Goal: Information Seeking & Learning: Learn about a topic

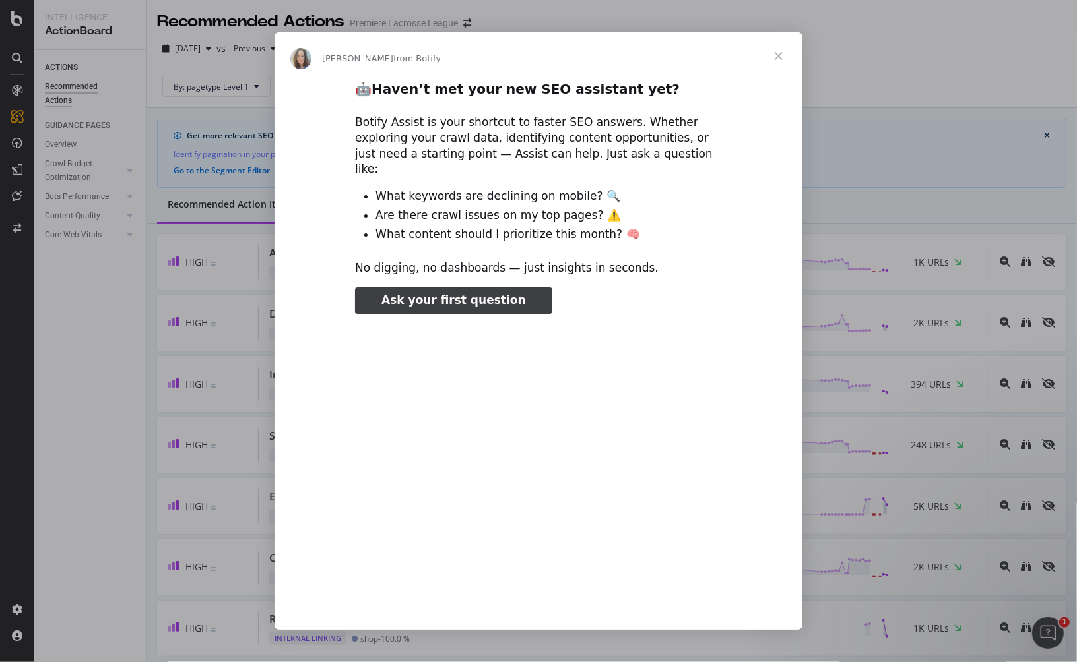
type input "79401"
click at [784, 61] on span "Close" at bounding box center [778, 55] width 47 height 47
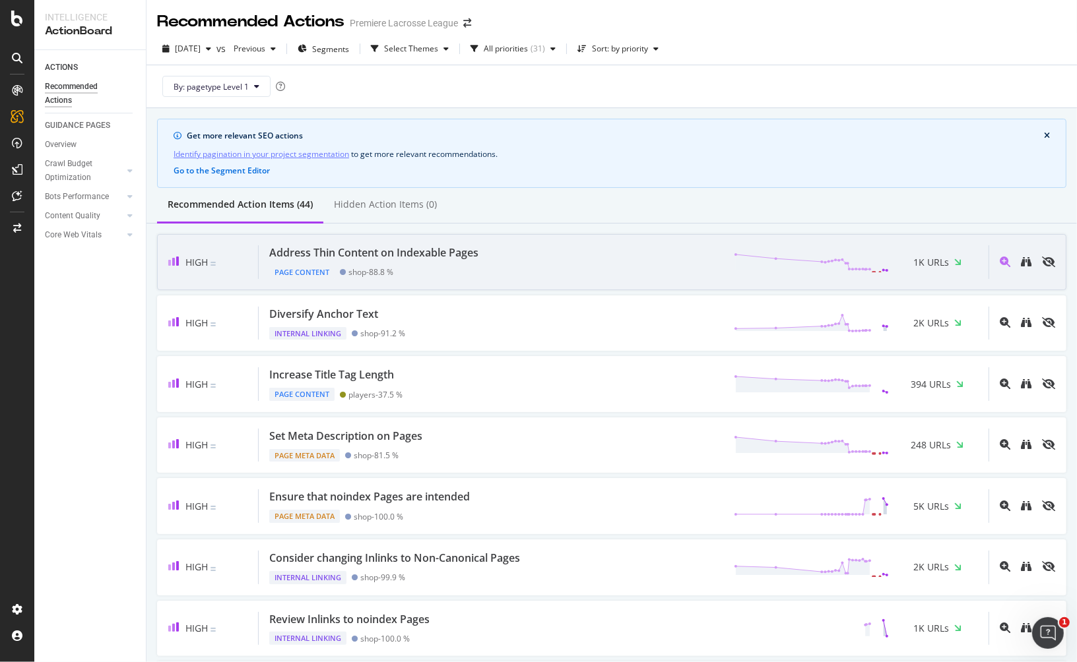
click at [398, 257] on div "Address Thin Content on Indexable Pages" at bounding box center [373, 252] width 209 height 15
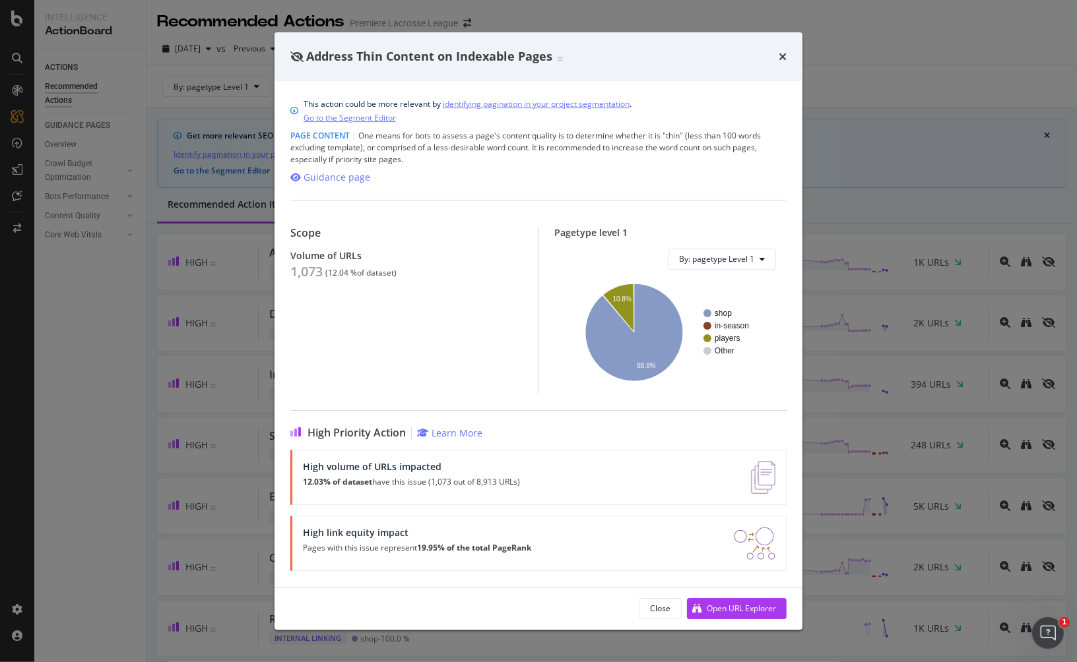
click at [776, 59] on div "Address Thin Content on Indexable Pages" at bounding box center [538, 56] width 496 height 17
click at [784, 50] on div "times" at bounding box center [782, 56] width 8 height 17
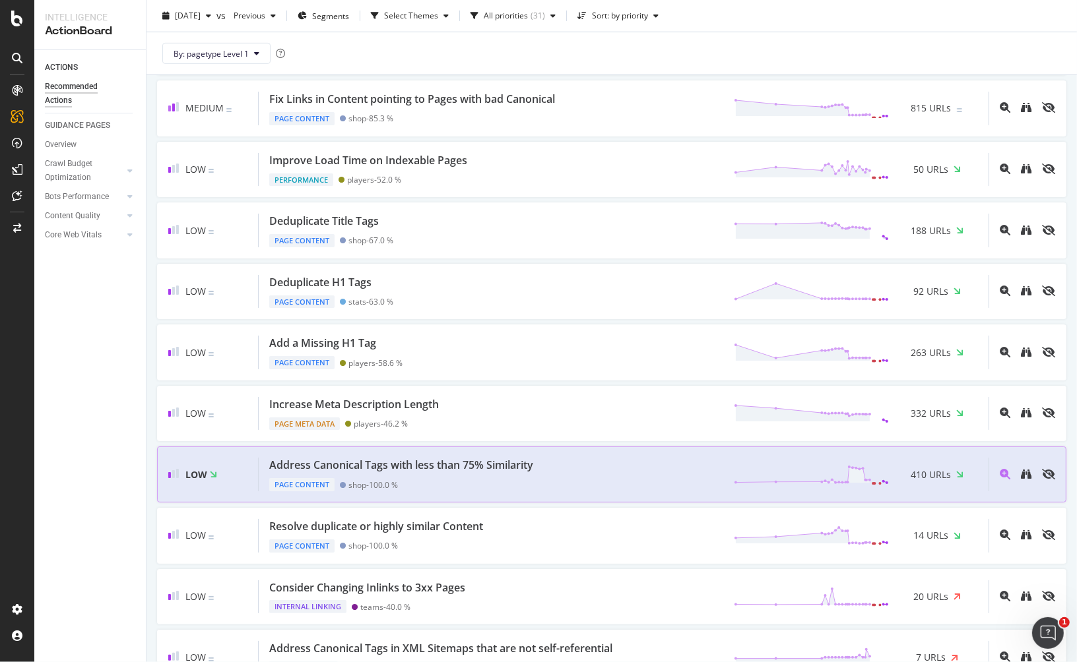
scroll to position [733, 0]
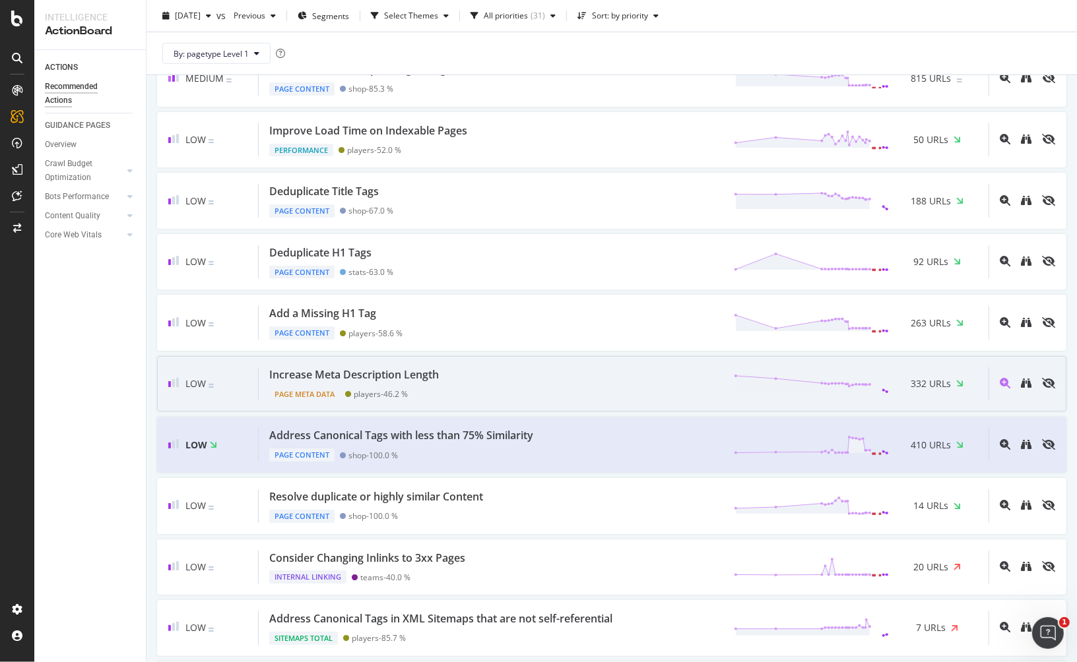
click at [440, 370] on div "Increase Meta Description Length" at bounding box center [356, 374] width 175 height 15
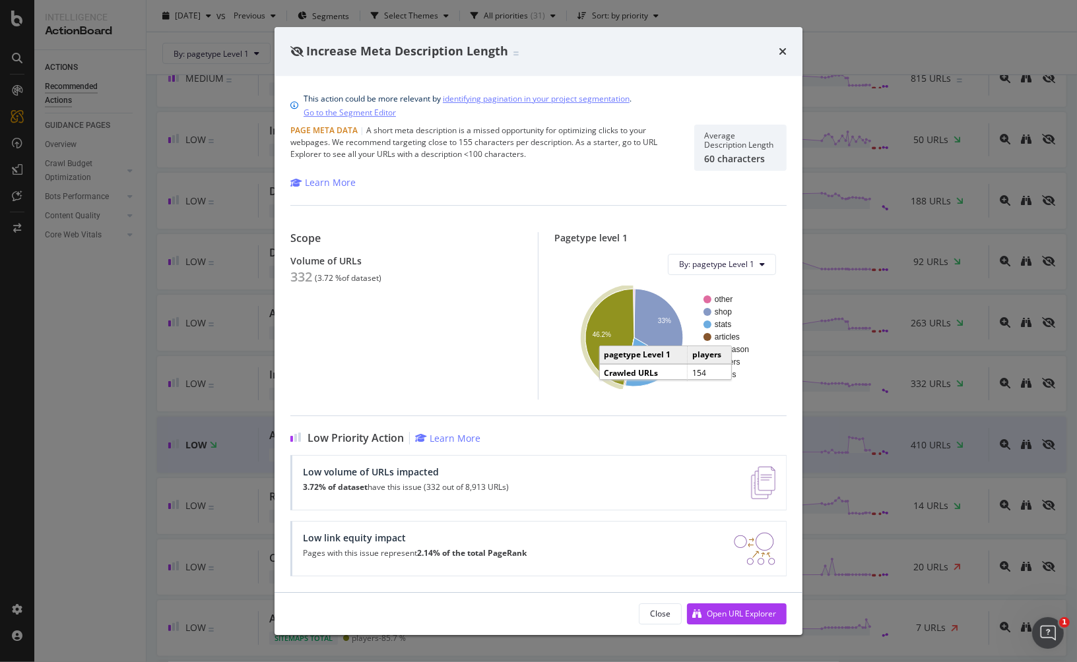
click at [615, 332] on icon "A chart." at bounding box center [609, 337] width 49 height 96
click at [784, 51] on icon "times" at bounding box center [782, 51] width 8 height 11
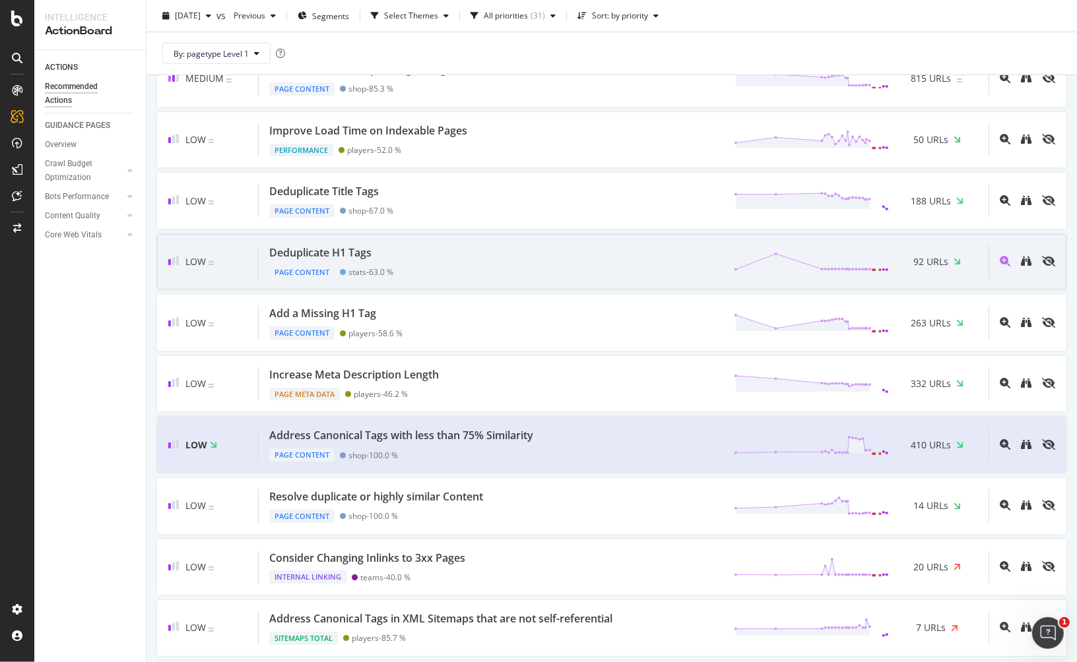
click at [363, 245] on div "Deduplicate H1 Tags" at bounding box center [320, 252] width 102 height 15
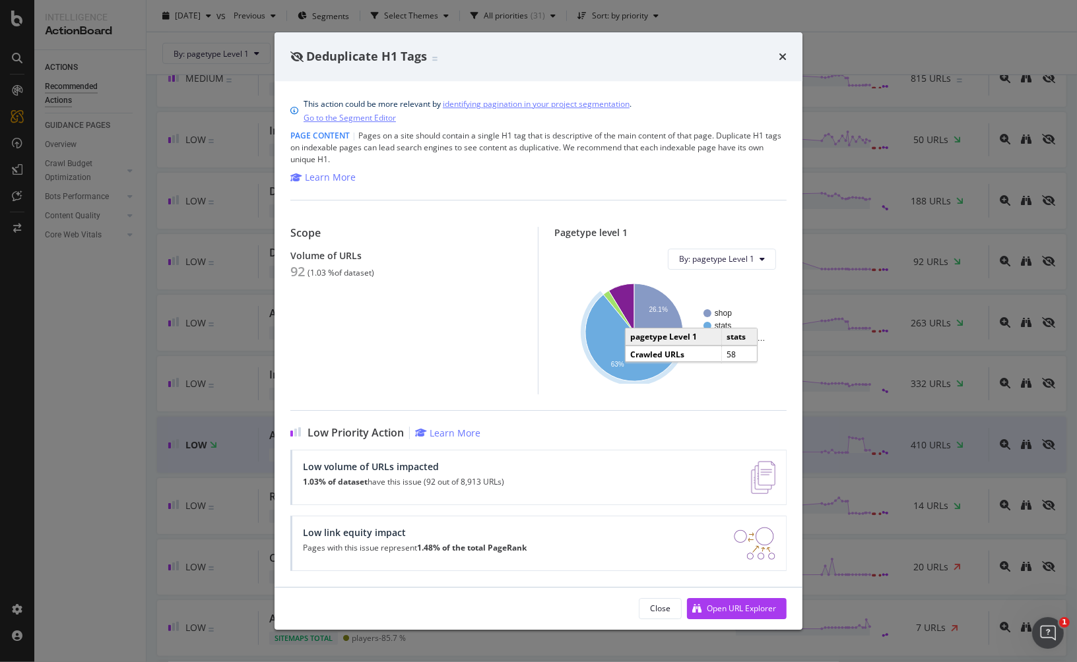
click at [621, 346] on icon "A chart." at bounding box center [634, 337] width 98 height 86
click at [786, 53] on icon "times" at bounding box center [782, 56] width 8 height 11
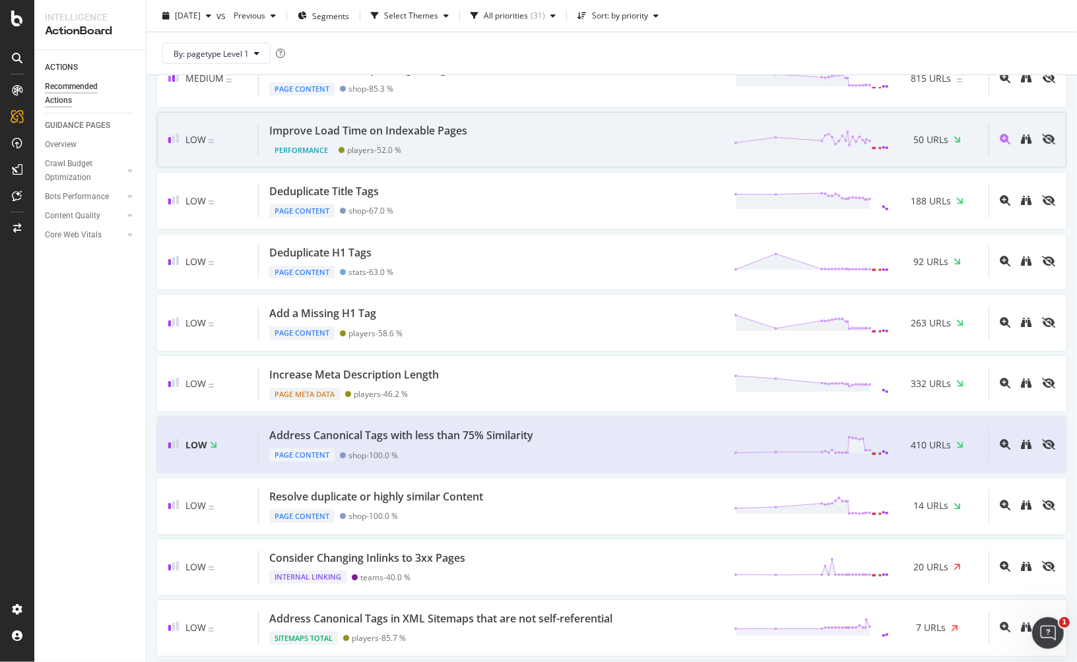
click at [466, 124] on div "Improve Load Time on Indexable Pages" at bounding box center [368, 130] width 198 height 15
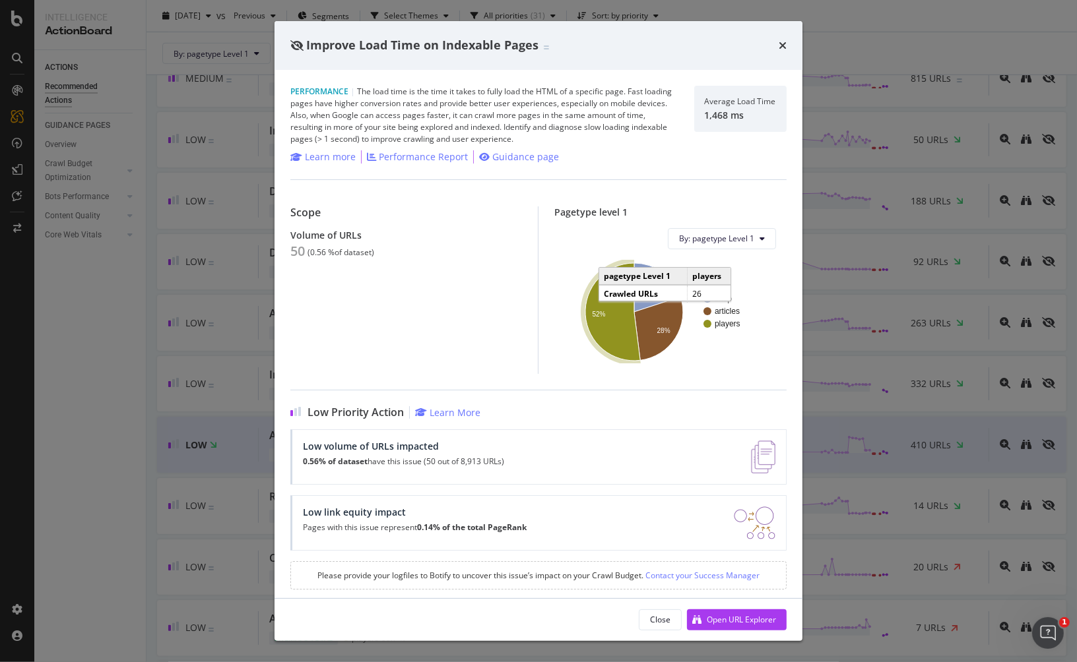
click at [610, 282] on icon "A chart." at bounding box center [612, 312] width 55 height 98
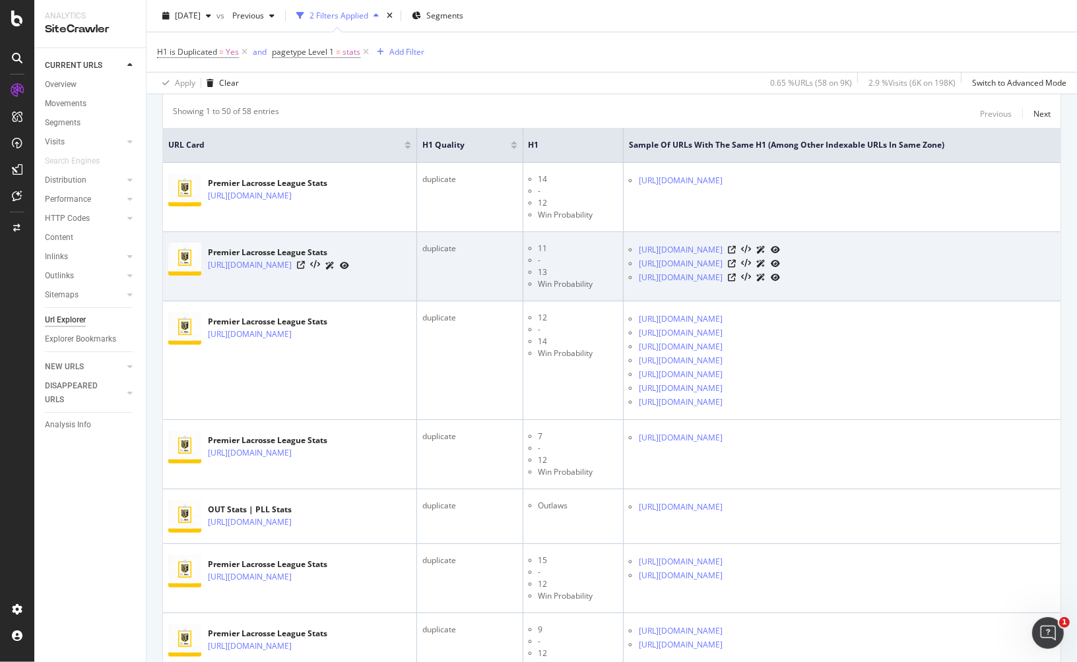
scroll to position [272, 0]
